Goal: Task Accomplishment & Management: Use online tool/utility

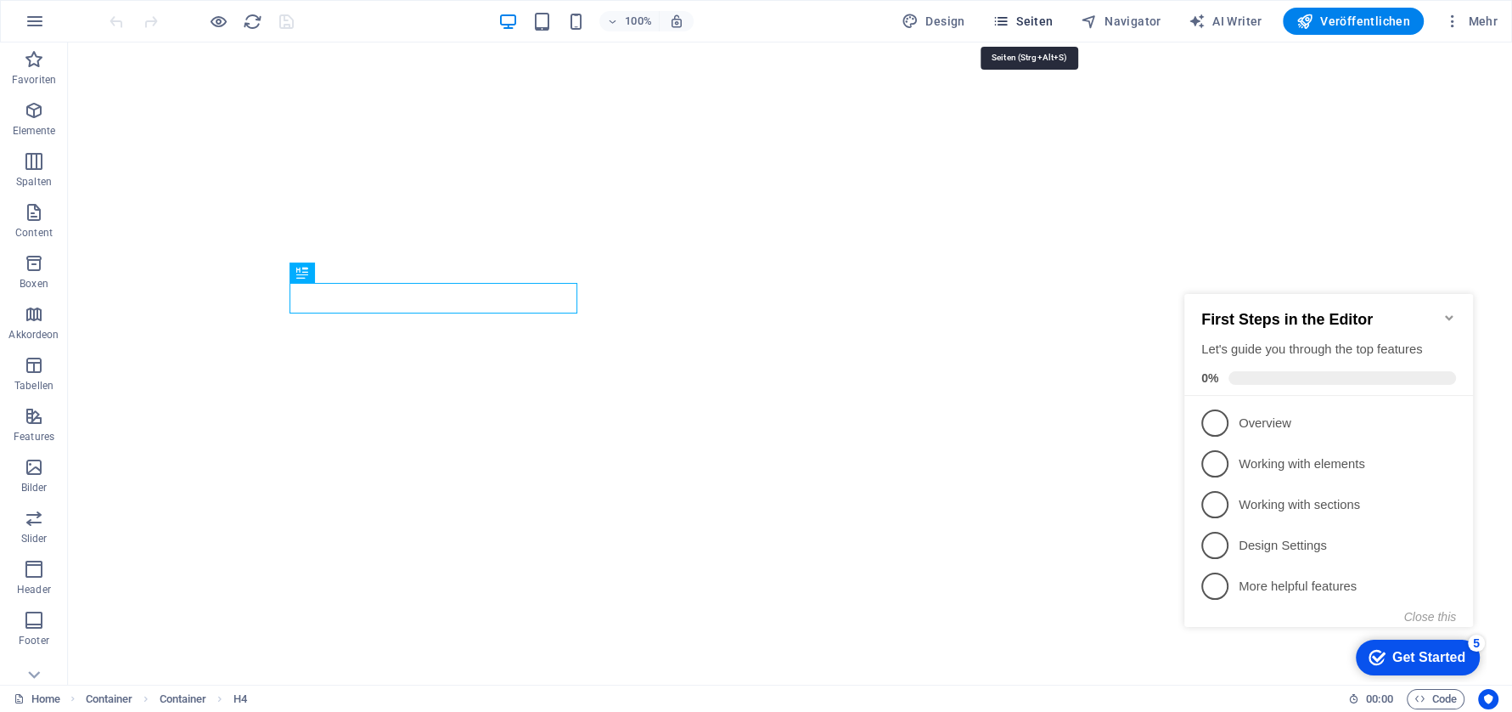
click at [1039, 14] on span "Seiten" at bounding box center [1023, 21] width 61 height 17
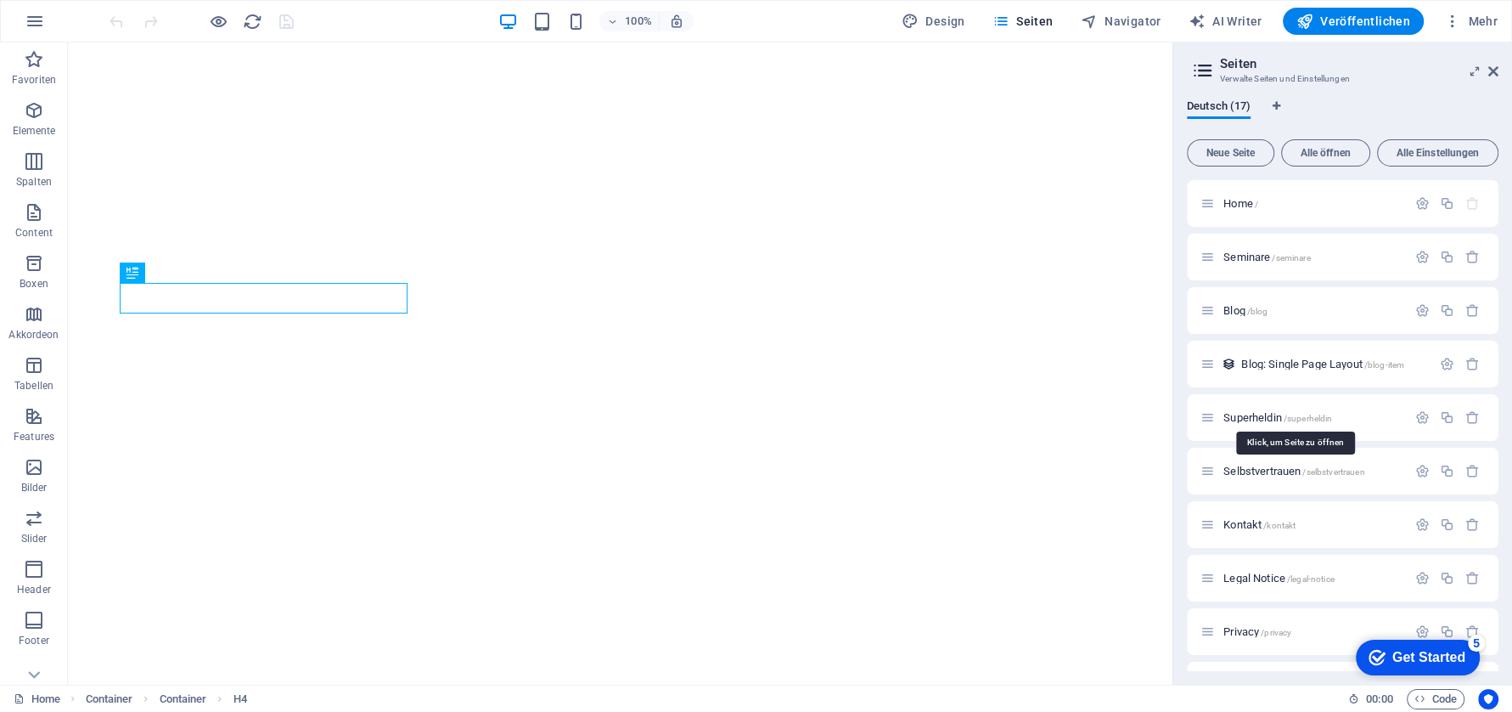
scroll to position [318, 0]
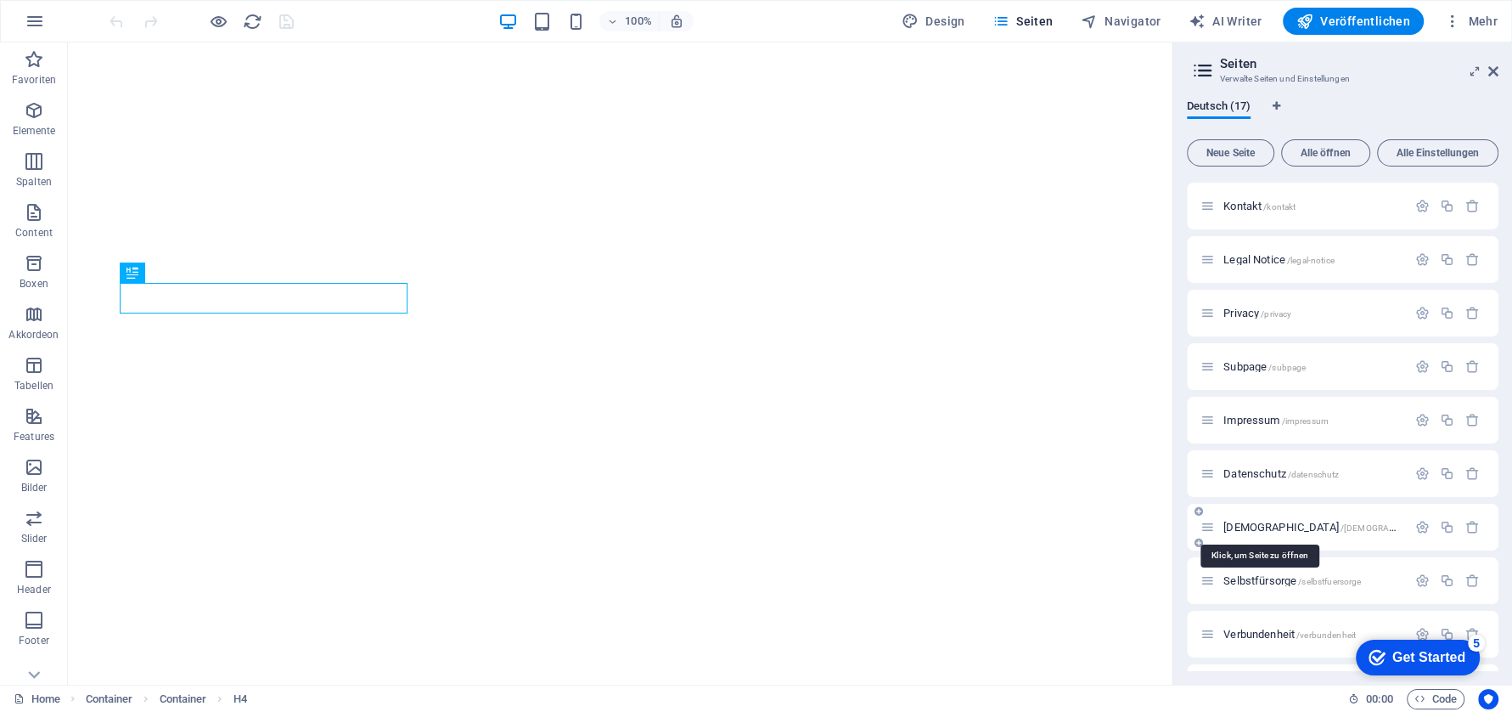
click at [1263, 524] on span "[DEMOGRAPHIC_DATA] /[DEMOGRAPHIC_DATA]" at bounding box center [1331, 527] width 215 height 13
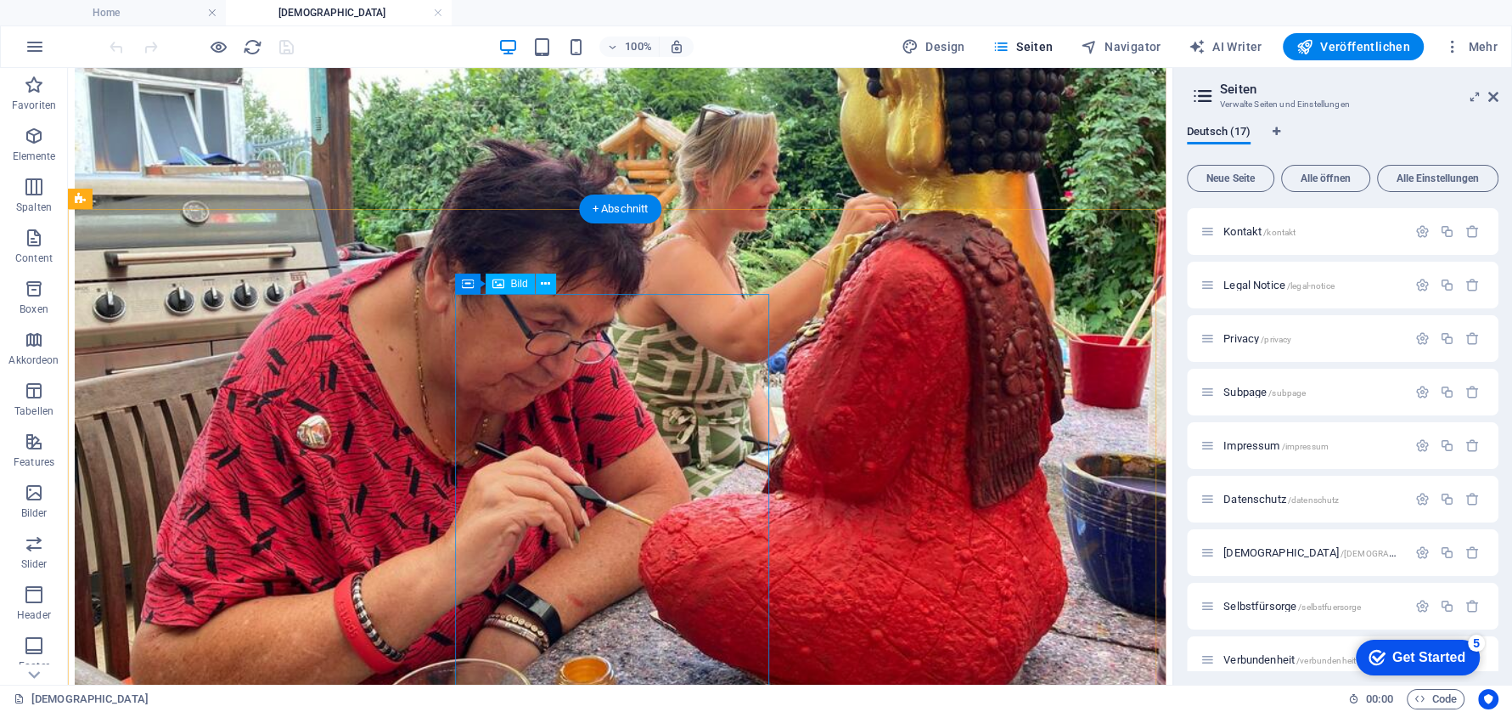
scroll to position [4034, 0]
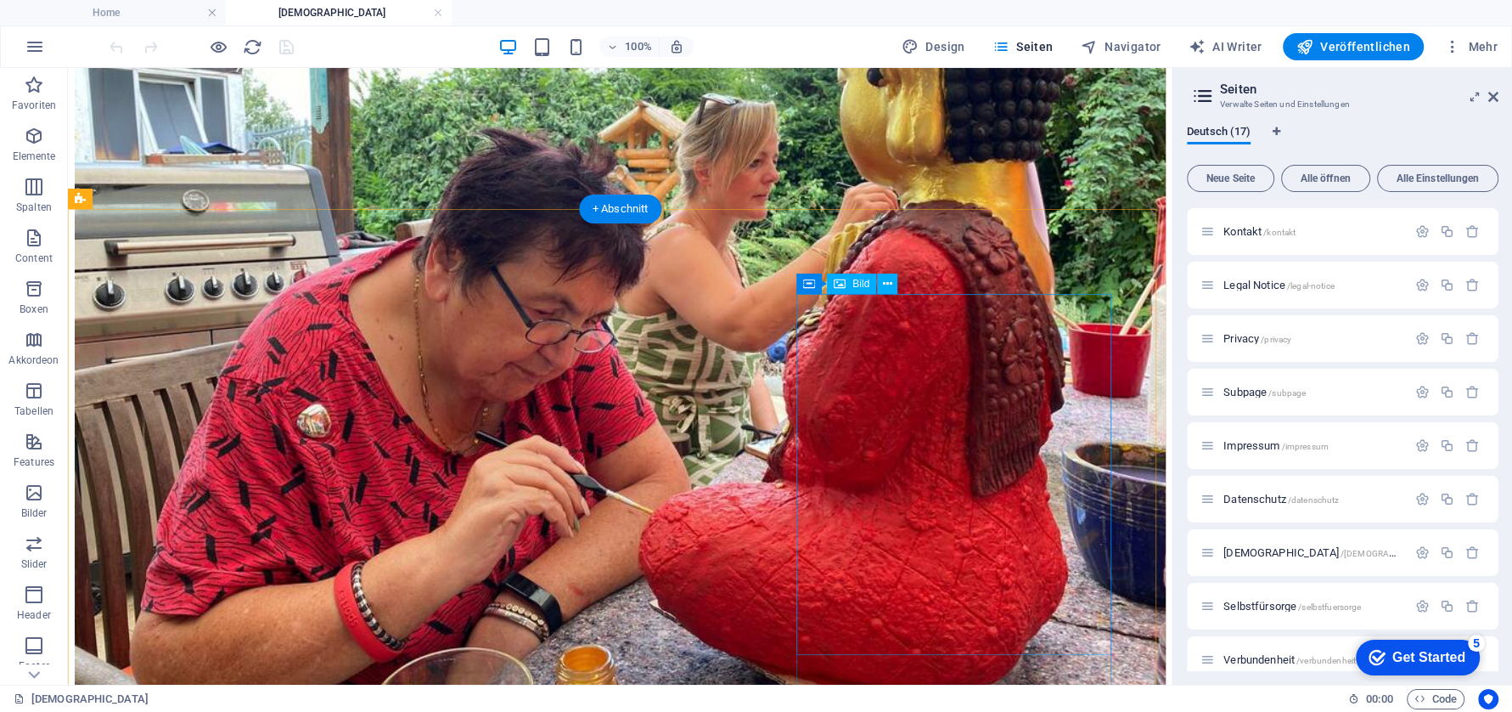
select select "px"
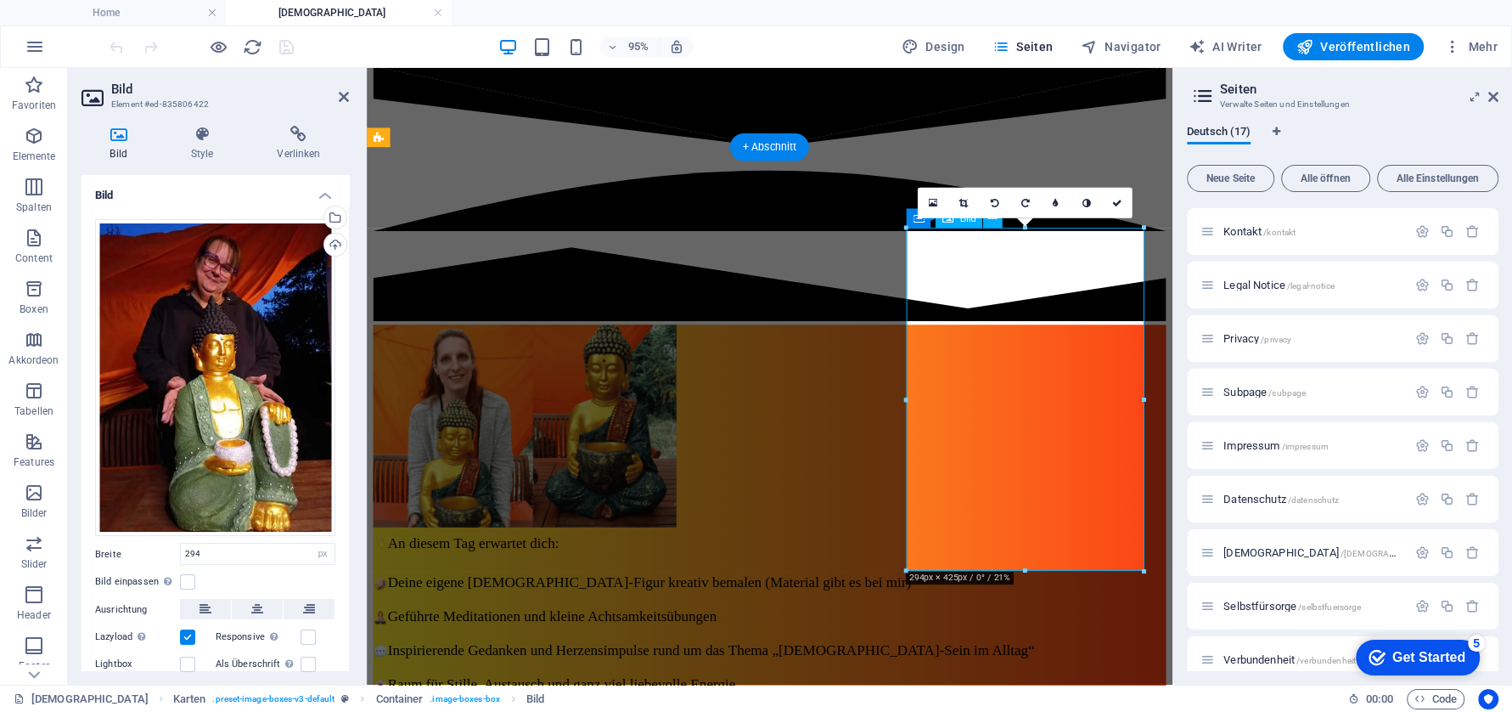
scroll to position [3885, 0]
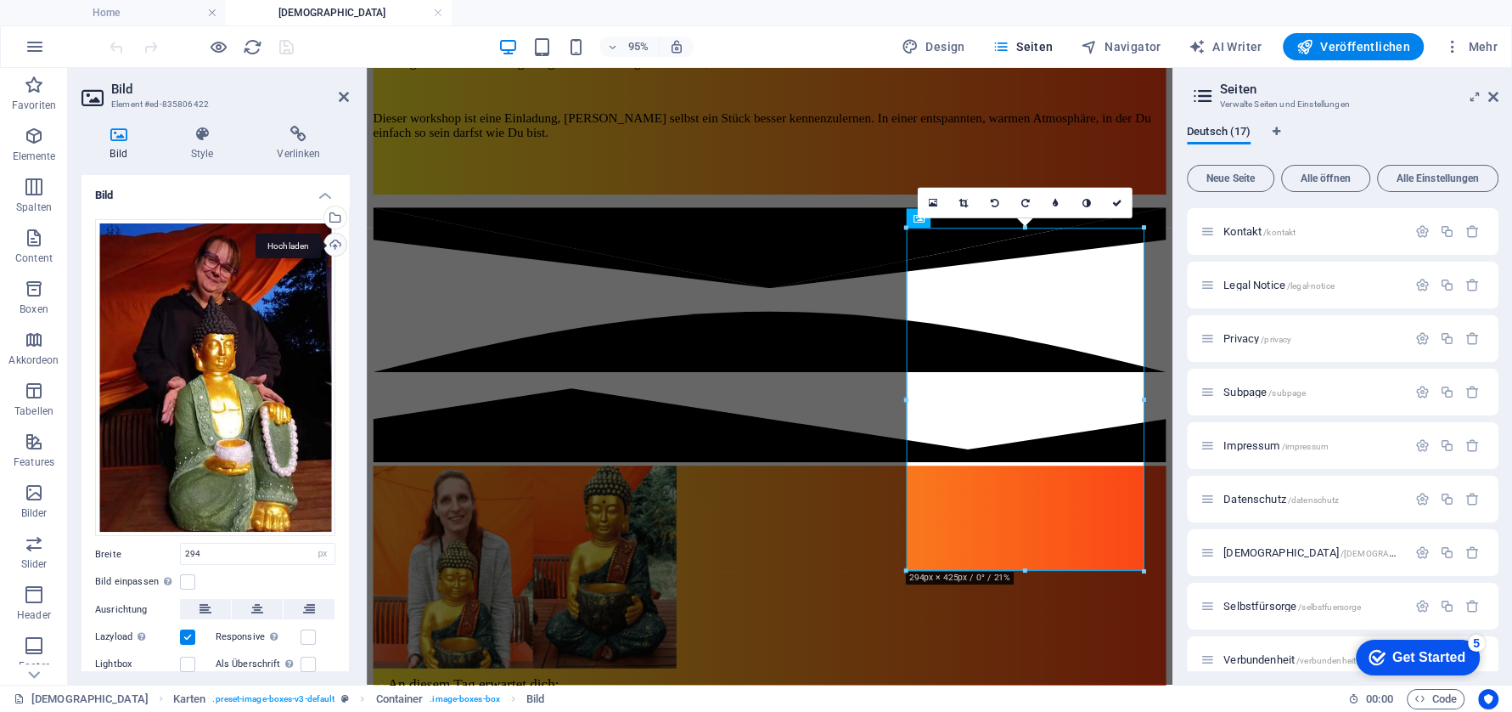
click at [326, 242] on div "Hochladen" at bounding box center [333, 246] width 25 height 25
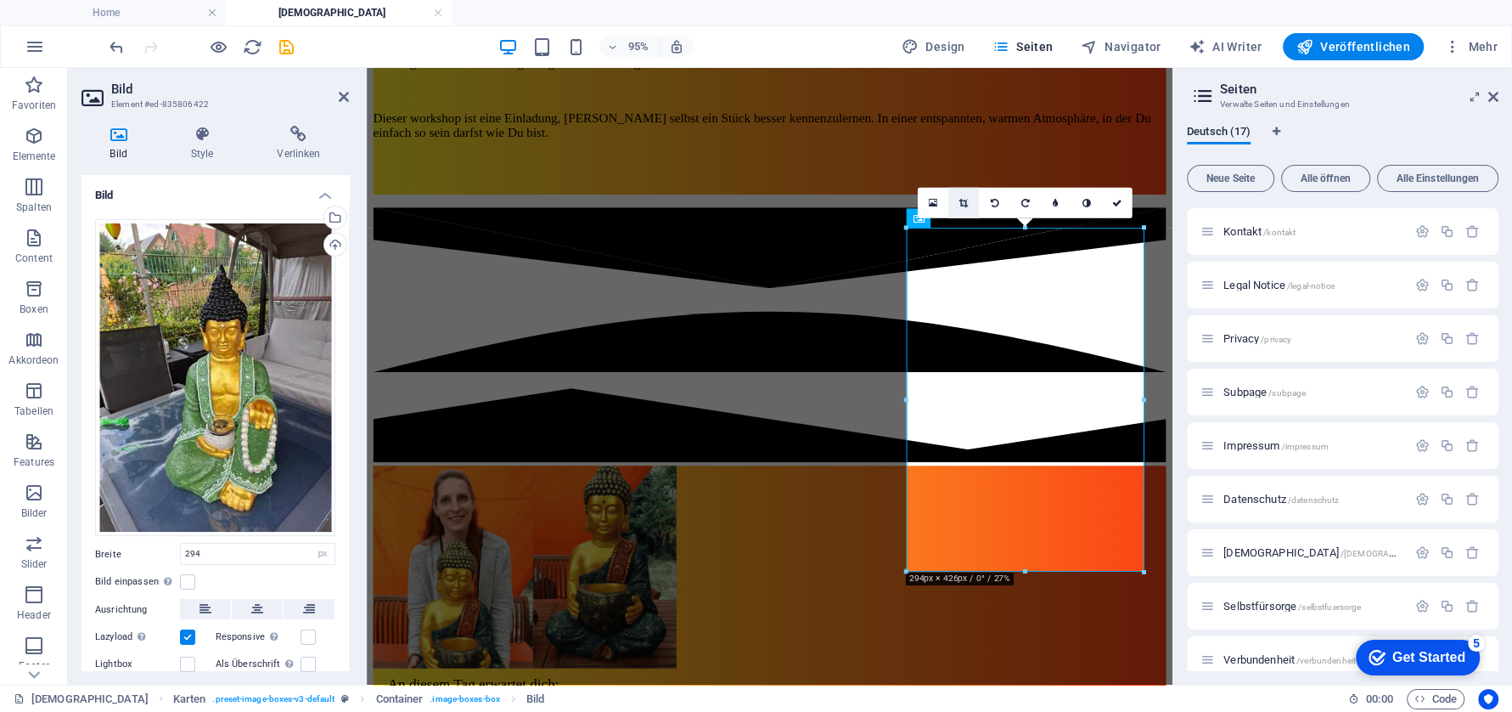
click at [960, 200] on icon at bounding box center [964, 202] width 9 height 9
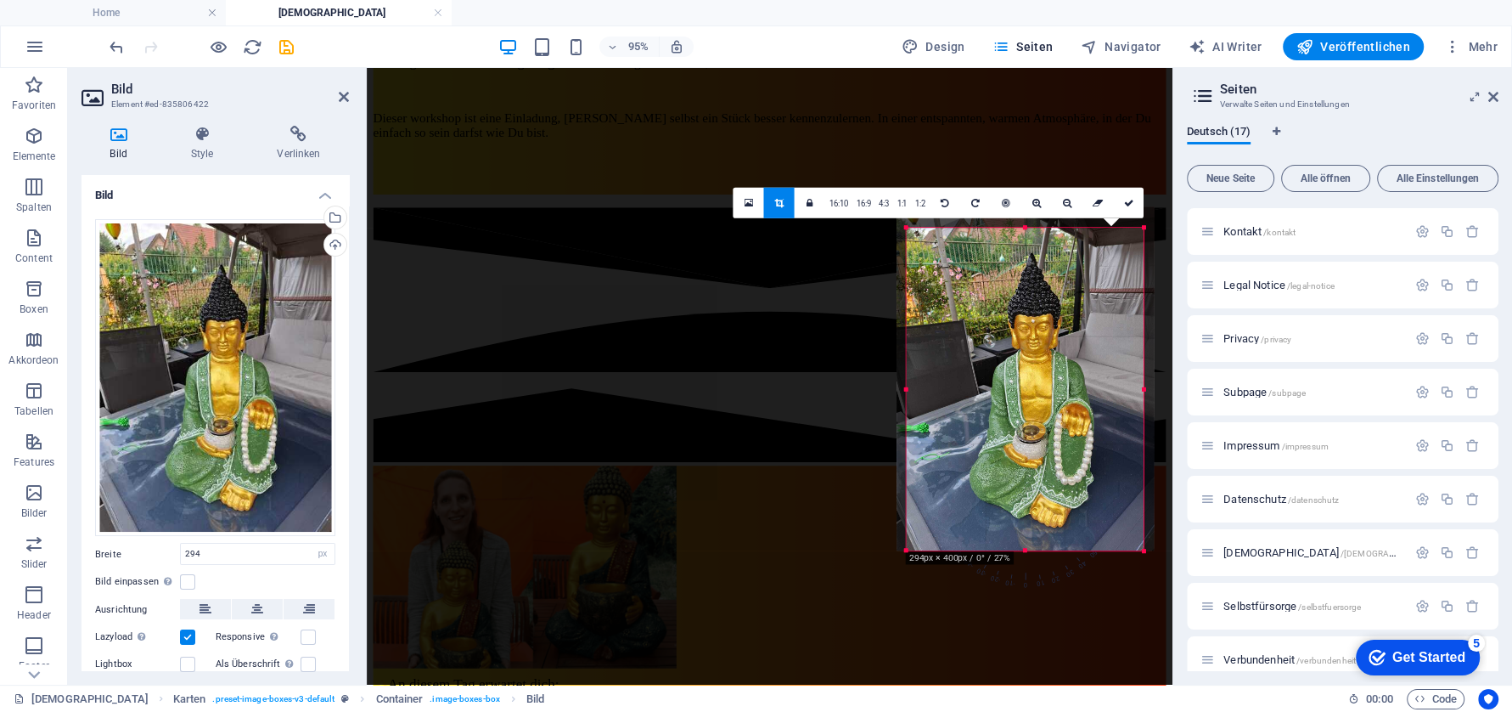
drag, startPoint x: 1024, startPoint y: 225, endPoint x: 1022, endPoint y: 247, distance: 22.2
click at [1022, 247] on div "180 170 160 150 140 130 120 110 100 90 80 70 60 50 40 30 20 10 0 -10 -20 -30 -4…" at bounding box center [1025, 389] width 237 height 323
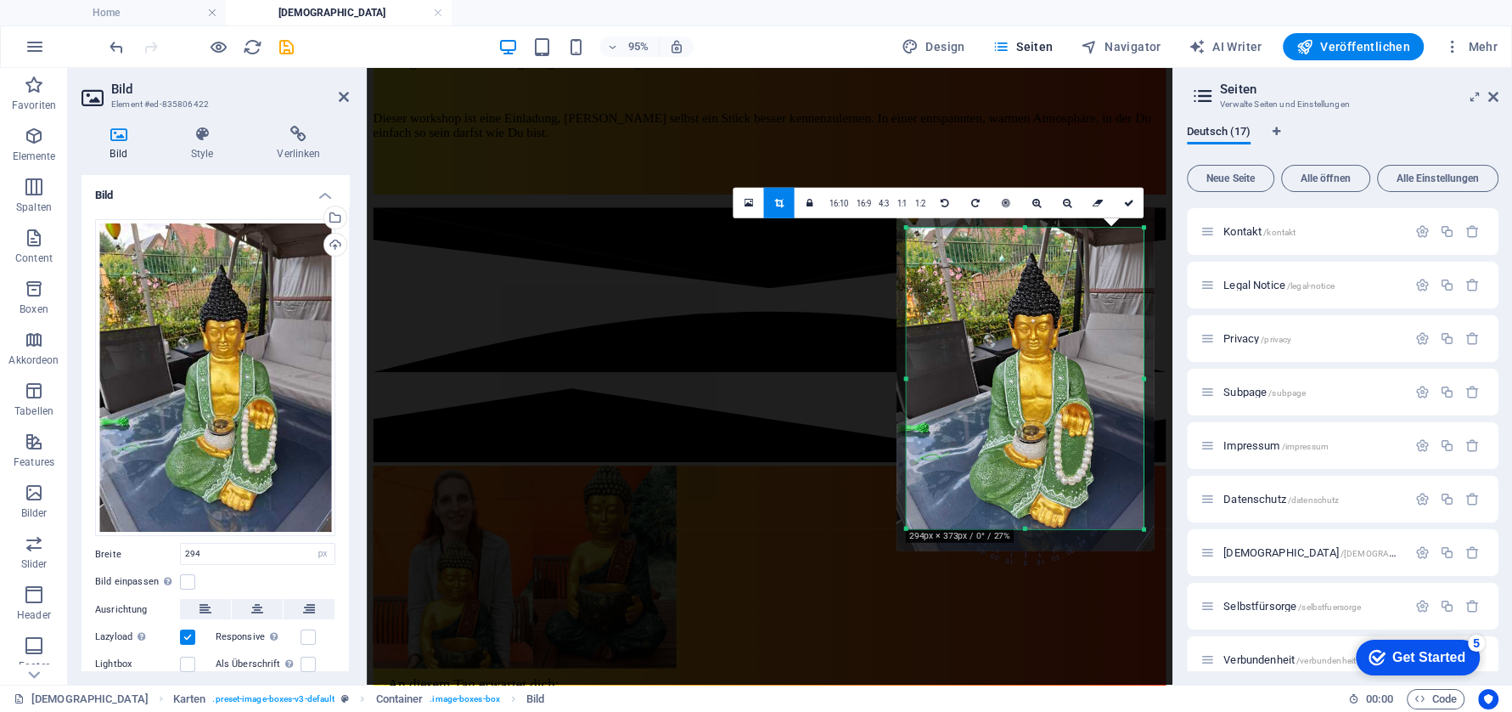
drag, startPoint x: 1025, startPoint y: 549, endPoint x: 1023, endPoint y: 526, distance: 22.1
click at [1023, 526] on div at bounding box center [1025, 529] width 237 height 6
drag, startPoint x: 1145, startPoint y: 384, endPoint x: 1161, endPoint y: 380, distance: 16.5
click at [1145, 380] on div "180 170 160 150 140 130 120 110 100 90 80 70 60 50 40 30 20 10 0 -10 -20 -30 -4…" at bounding box center [1026, 378] width 238 height 301
drag, startPoint x: 1145, startPoint y: 528, endPoint x: 1168, endPoint y: 534, distance: 24.5
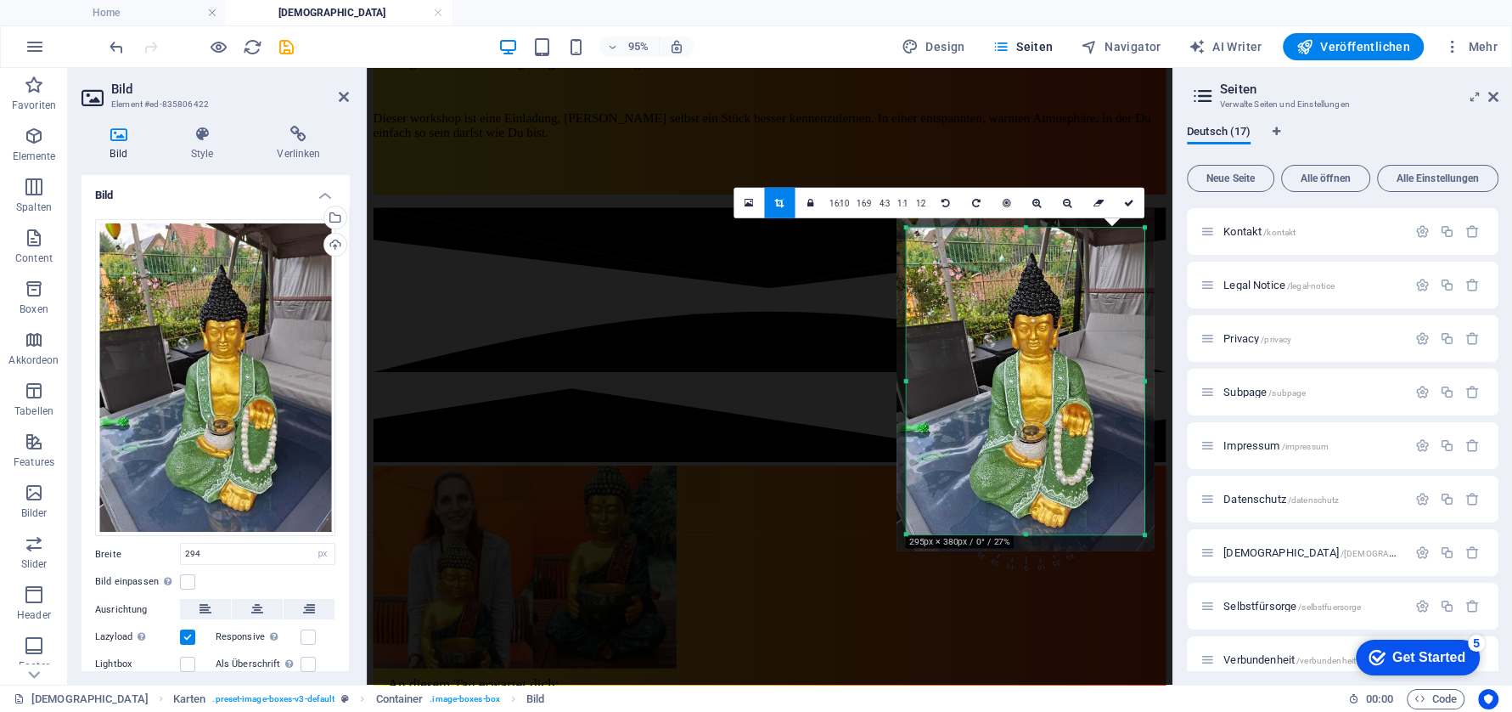
click at [1145, 534] on div "180 170 160 150 140 130 120 110 100 90 80 70 60 50 40 30 20 10 0 -10 -20 -30 -4…" at bounding box center [1026, 381] width 238 height 307
drag, startPoint x: 1144, startPoint y: 532, endPoint x: 1163, endPoint y: 532, distance: 18.7
click at [1145, 532] on div "180 170 160 150 140 130 120 110 100 90 80 70 60 50 40 30 20 10 0 -10 -20 -30 -4…" at bounding box center [1026, 381] width 238 height 306
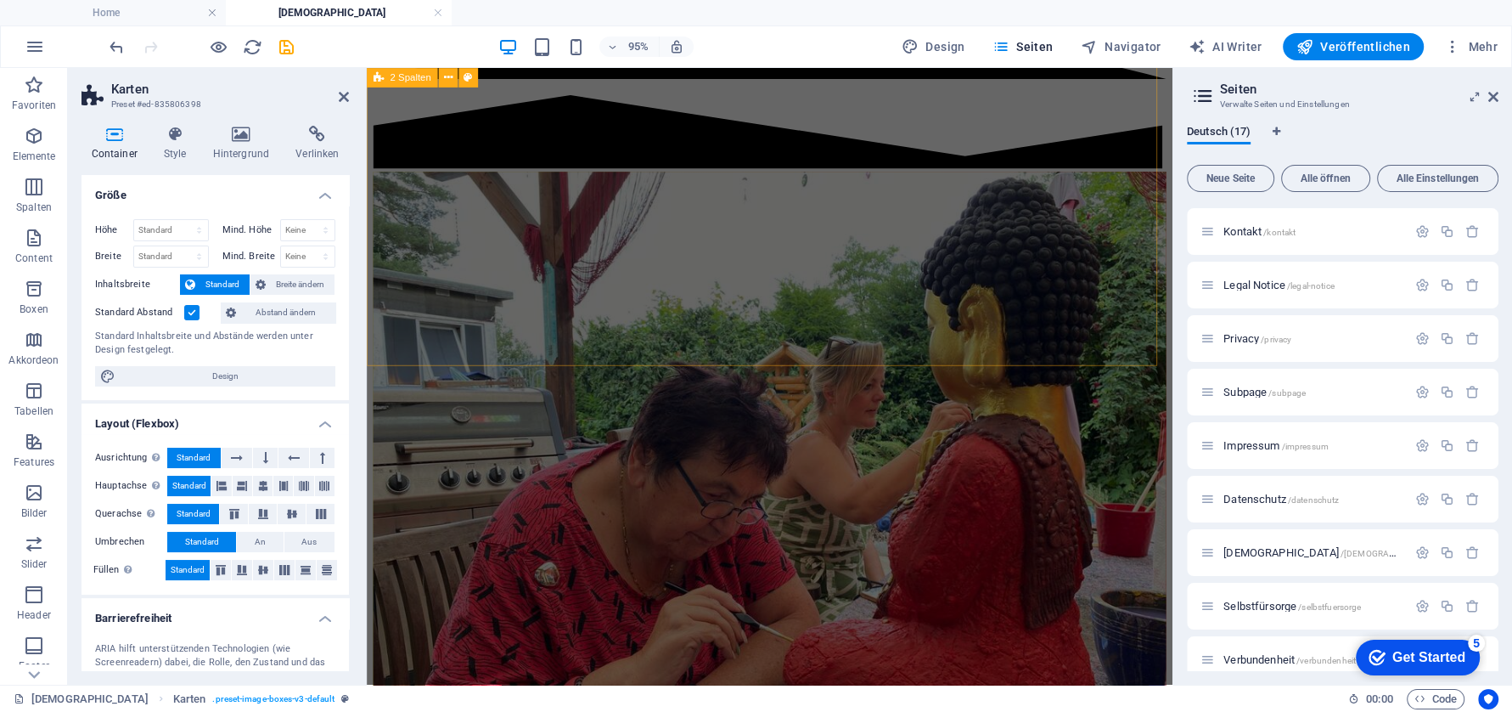
scroll to position [3142, 0]
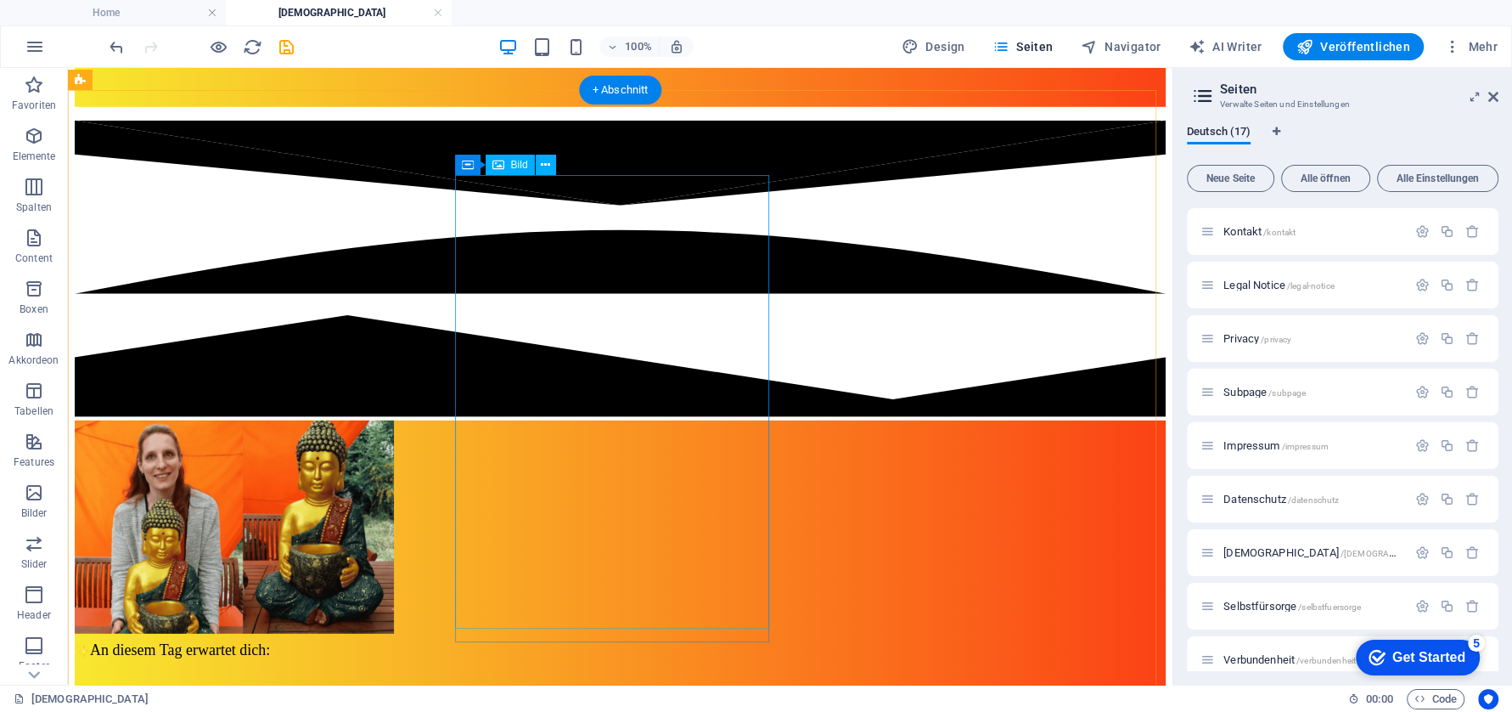
scroll to position [4777, 0]
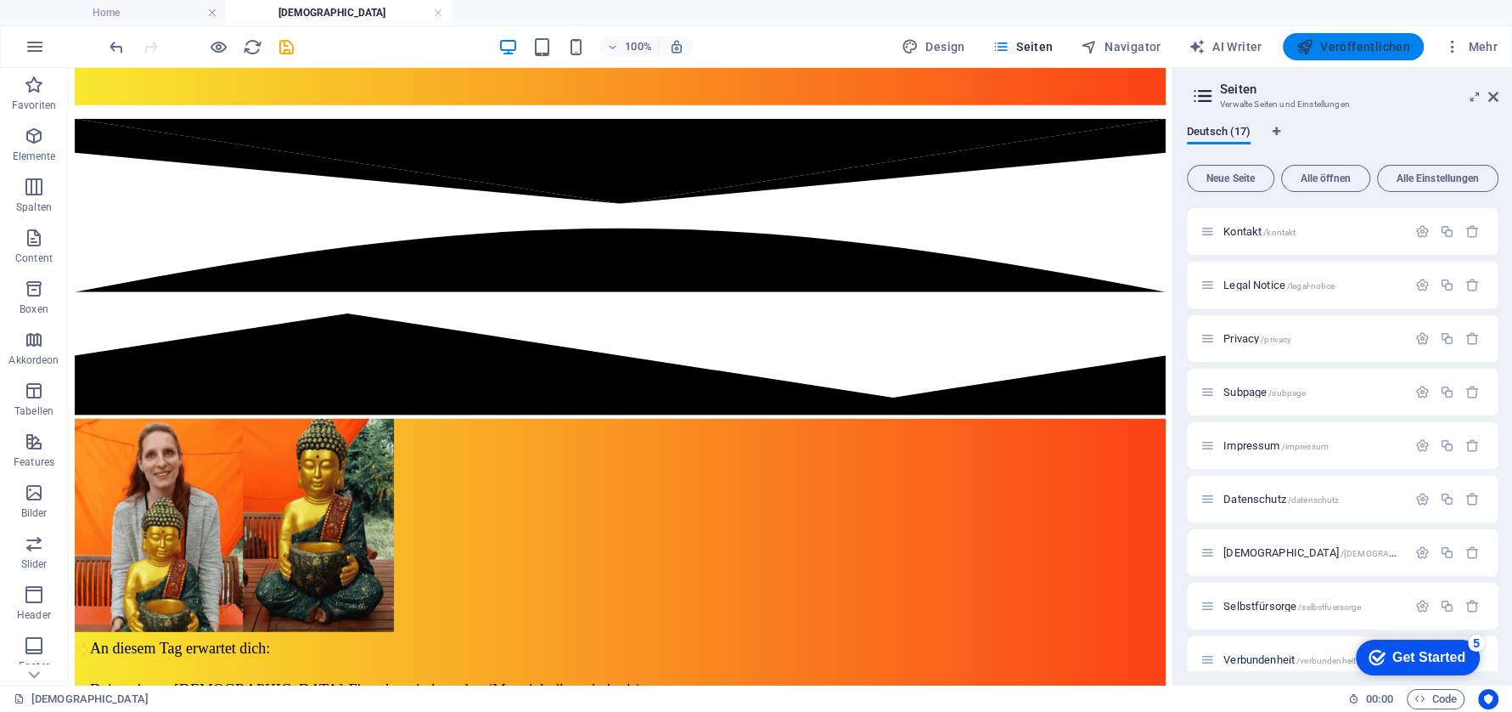
click at [1371, 41] on span "Veröffentlichen" at bounding box center [1354, 46] width 114 height 17
